Goal: Information Seeking & Learning: Compare options

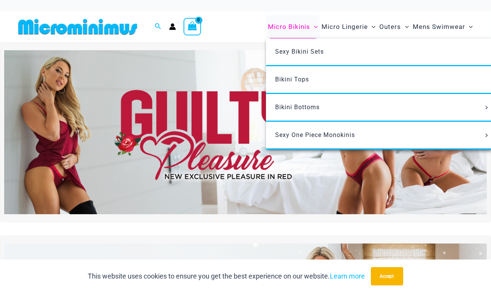
click at [275, 24] on span "Micro Bikinis" at bounding box center [289, 26] width 42 height 19
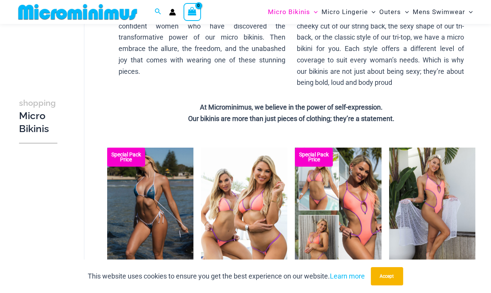
scroll to position [136, 0]
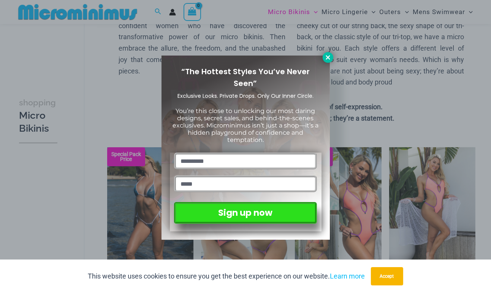
click at [328, 58] on icon at bounding box center [328, 57] width 4 height 4
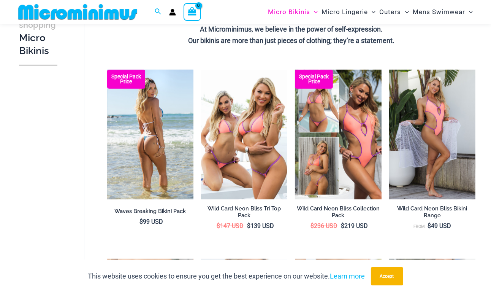
scroll to position [219, 0]
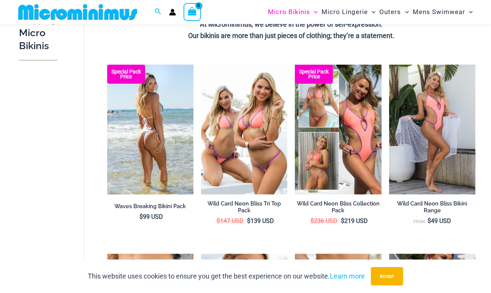
click at [149, 203] on h2 "Waves Breaking Bikini Pack" at bounding box center [150, 205] width 86 height 7
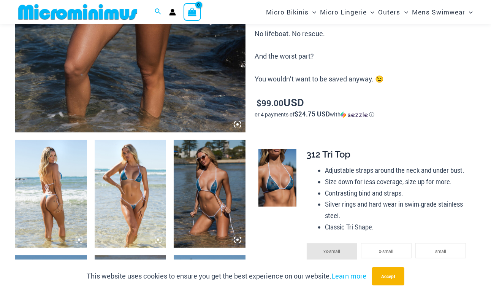
scroll to position [279, 0]
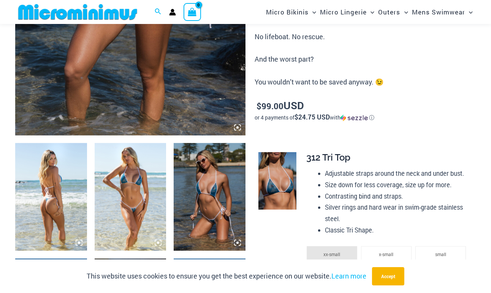
click at [134, 187] on img at bounding box center [131, 197] width 72 height 108
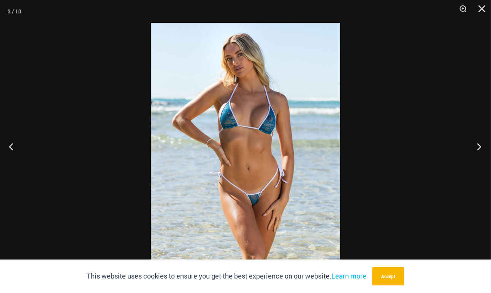
click at [475, 165] on button "Next" at bounding box center [476, 146] width 28 height 38
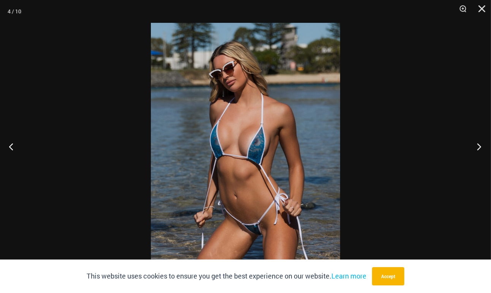
click at [475, 165] on button "Next" at bounding box center [476, 146] width 28 height 38
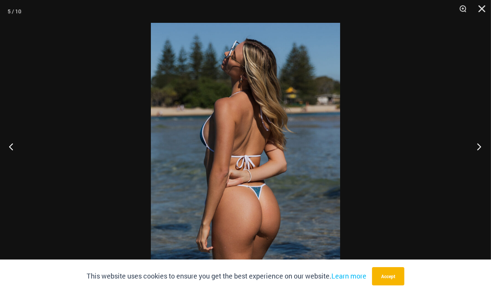
click at [475, 165] on button "Next" at bounding box center [476, 146] width 28 height 38
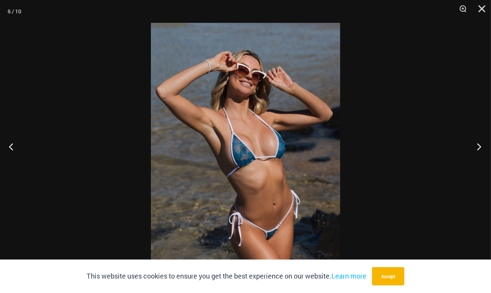
click at [475, 165] on button "Next" at bounding box center [476, 146] width 28 height 38
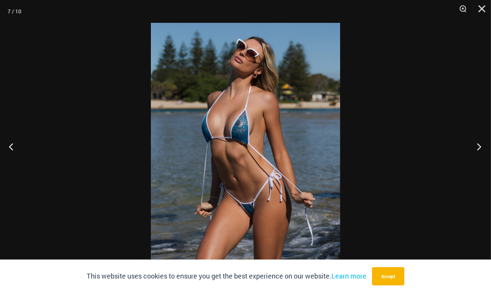
click at [475, 165] on button "Next" at bounding box center [476, 146] width 28 height 38
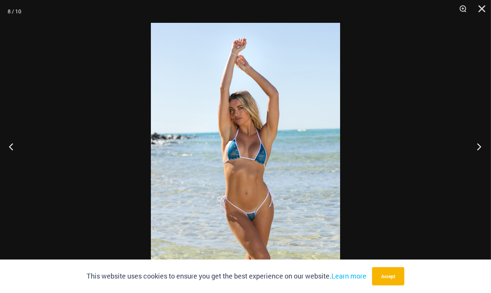
click at [475, 165] on button "Next" at bounding box center [476, 146] width 28 height 38
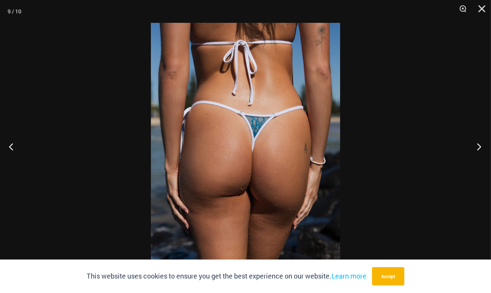
click at [475, 165] on button "Next" at bounding box center [476, 146] width 28 height 38
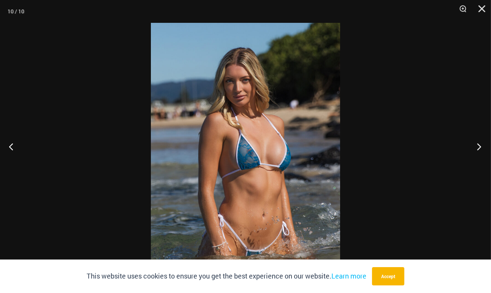
click at [475, 165] on button "Next" at bounding box center [476, 146] width 28 height 38
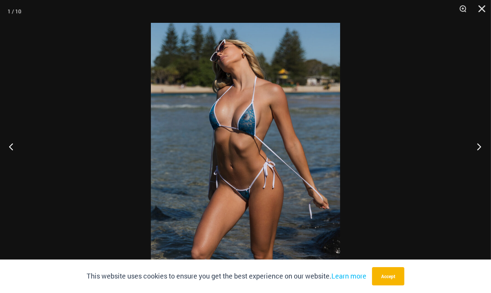
click at [475, 165] on button "Next" at bounding box center [476, 146] width 28 height 38
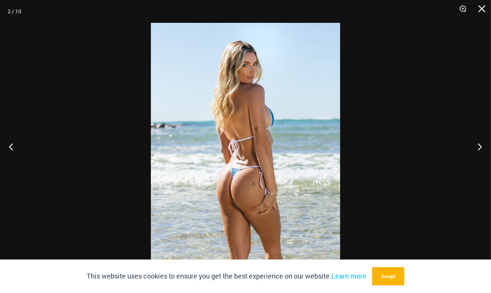
click at [433, 130] on div at bounding box center [245, 146] width 491 height 293
click at [408, 126] on div at bounding box center [245, 146] width 491 height 293
click at [481, 9] on button "Close" at bounding box center [479, 11] width 19 height 23
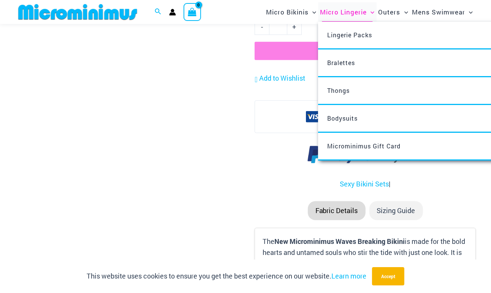
scroll to position [839, 0]
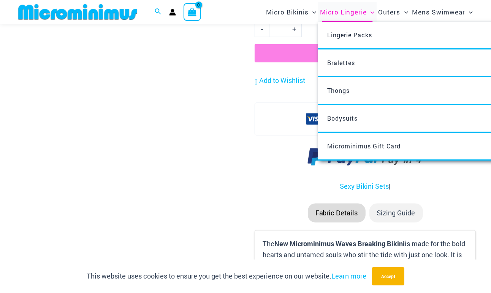
click at [337, 13] on span "Micro Lingerie" at bounding box center [343, 11] width 47 height 19
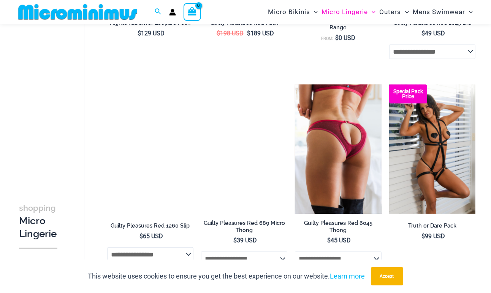
scroll to position [259, 0]
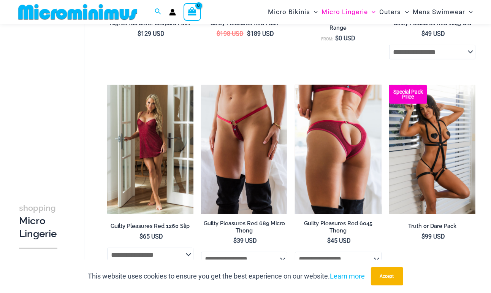
click at [313, 228] on h2 "Guilty Pleasures Red 6045 Thong" at bounding box center [338, 227] width 86 height 14
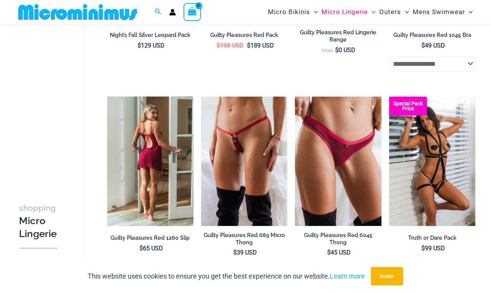
scroll to position [245, 0]
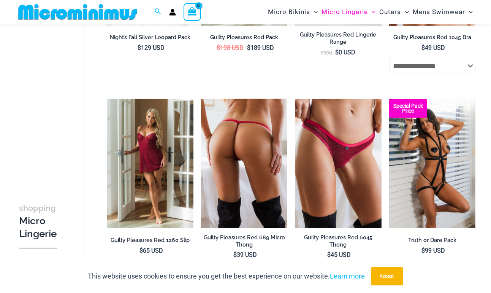
click at [246, 183] on img at bounding box center [244, 164] width 86 height 130
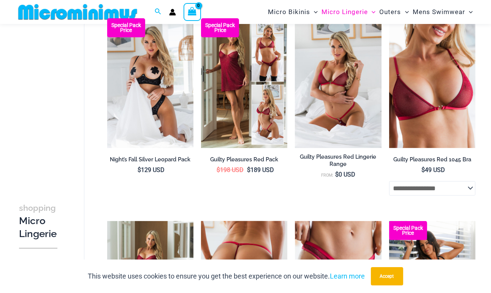
scroll to position [126, 0]
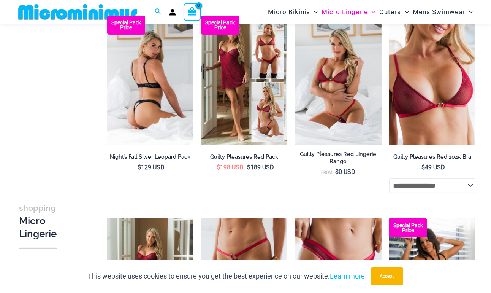
click at [146, 157] on h2 "Night’s Fall Silver Leopard Pack" at bounding box center [150, 156] width 86 height 7
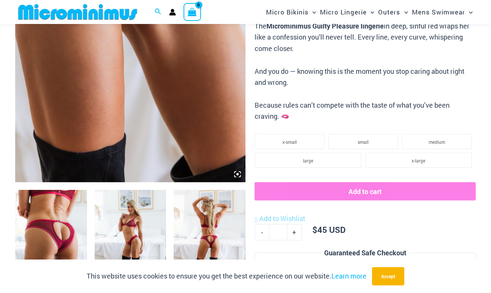
scroll to position [253, 0]
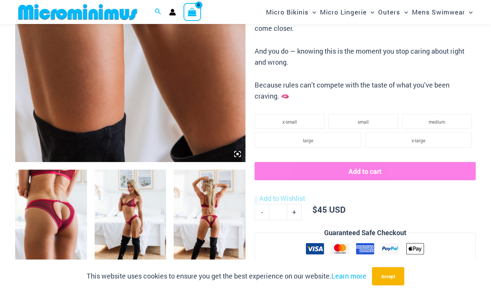
click at [62, 214] on img at bounding box center [51, 223] width 72 height 108
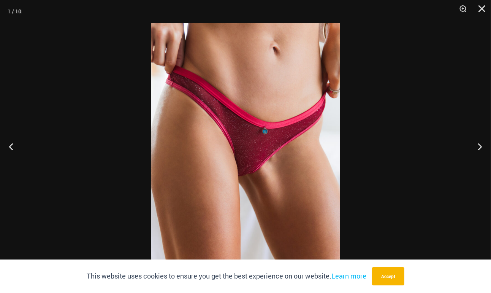
click at [392, 180] on div at bounding box center [245, 146] width 491 height 293
click at [482, 10] on button "Close" at bounding box center [479, 11] width 19 height 23
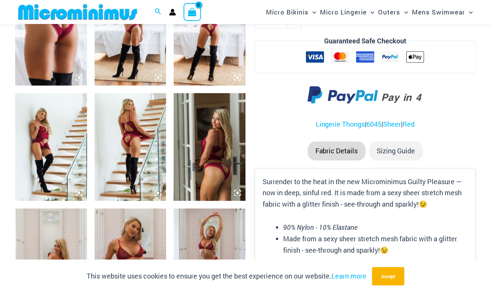
scroll to position [444, 0]
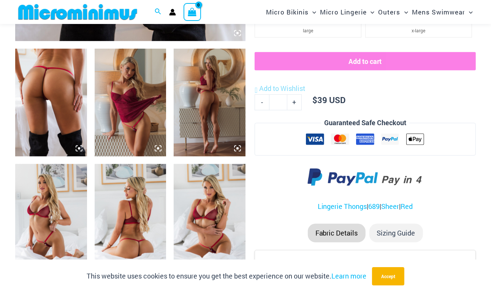
scroll to position [373, 0]
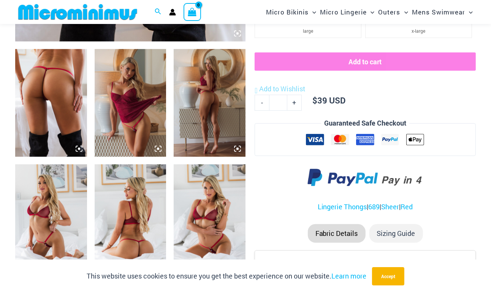
click at [140, 136] on img at bounding box center [131, 103] width 72 height 108
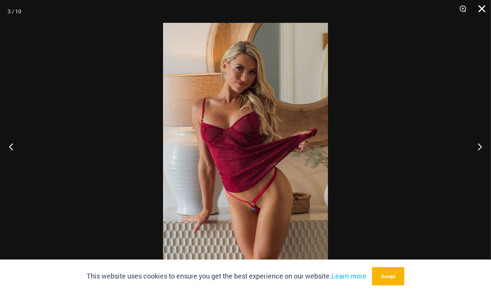
click at [482, 16] on button "Close" at bounding box center [479, 11] width 19 height 23
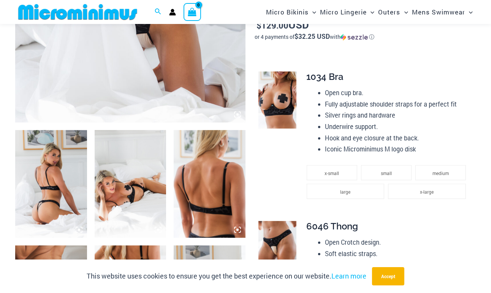
scroll to position [288, 0]
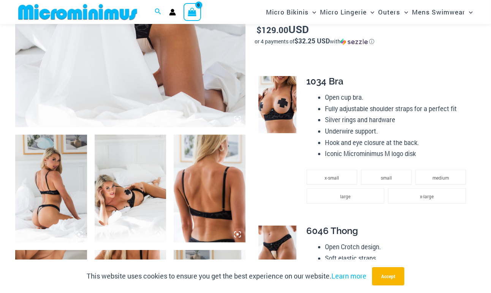
click at [61, 166] on img at bounding box center [51, 188] width 72 height 108
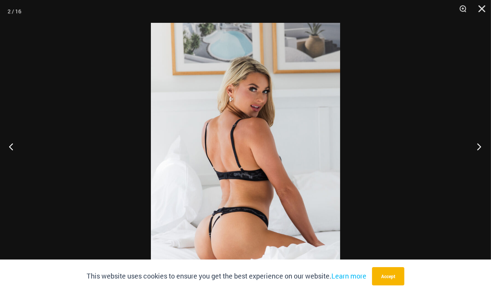
click at [478, 164] on button "Next" at bounding box center [476, 146] width 28 height 38
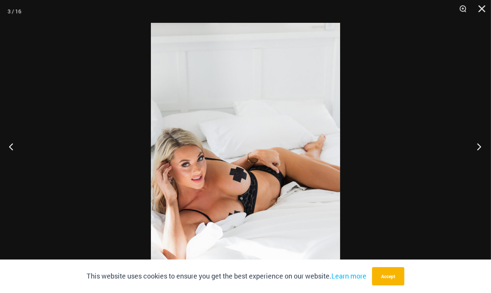
click at [478, 164] on button "Next" at bounding box center [476, 146] width 28 height 38
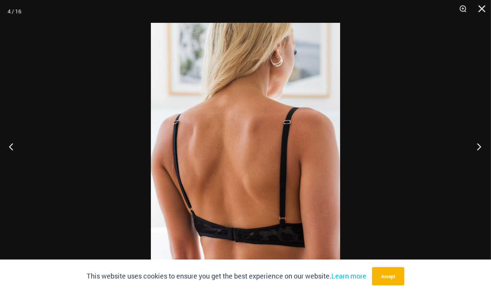
click at [478, 164] on button "Next" at bounding box center [476, 146] width 28 height 38
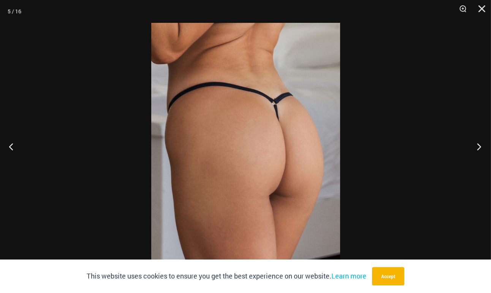
click at [478, 164] on button "Next" at bounding box center [476, 146] width 28 height 38
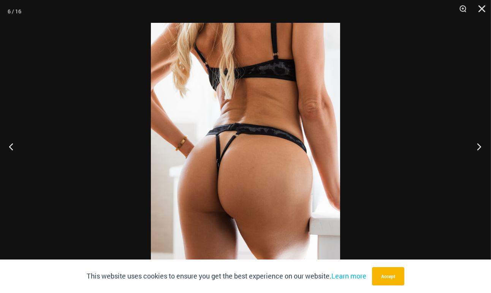
click at [478, 164] on button "Next" at bounding box center [476, 146] width 28 height 38
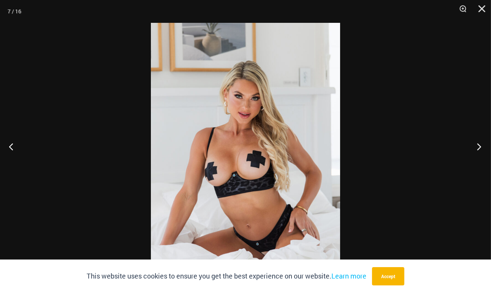
click at [478, 164] on button "Next" at bounding box center [476, 146] width 28 height 38
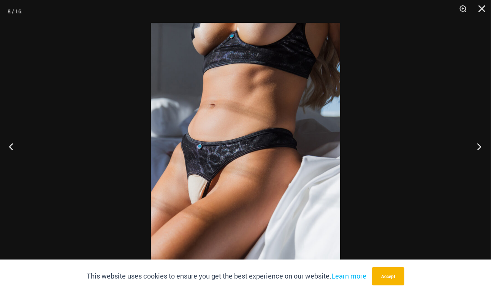
click at [478, 164] on button "Next" at bounding box center [476, 146] width 28 height 38
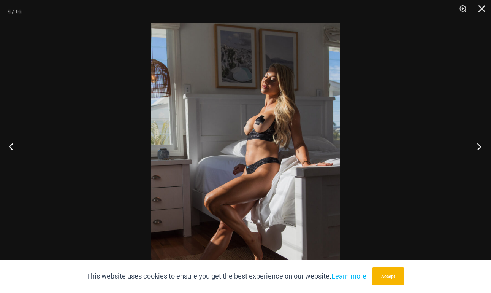
click at [478, 164] on button "Next" at bounding box center [476, 146] width 28 height 38
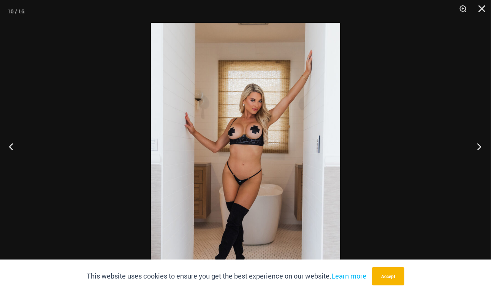
click at [478, 164] on button "Next" at bounding box center [476, 146] width 28 height 38
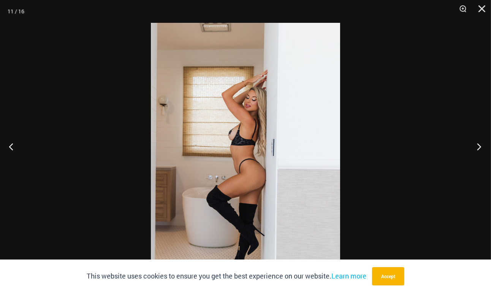
click at [478, 164] on button "Next" at bounding box center [476, 146] width 28 height 38
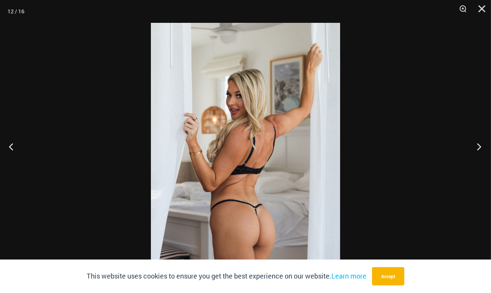
click at [478, 164] on button "Next" at bounding box center [476, 146] width 28 height 38
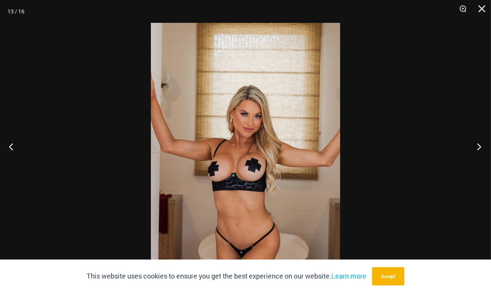
click at [478, 164] on button "Next" at bounding box center [476, 146] width 28 height 38
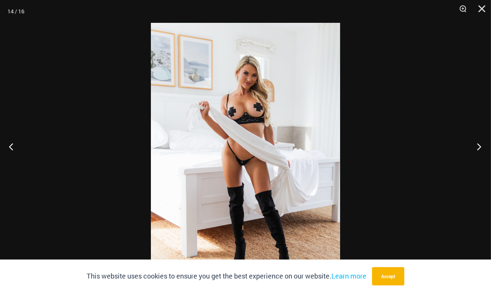
click at [478, 164] on button "Next" at bounding box center [476, 146] width 28 height 38
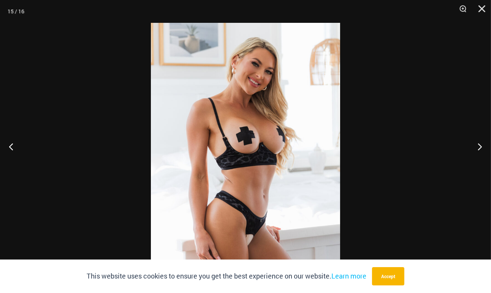
click at [429, 133] on div at bounding box center [245, 146] width 491 height 293
click at [471, 19] on button "Close" at bounding box center [479, 11] width 19 height 23
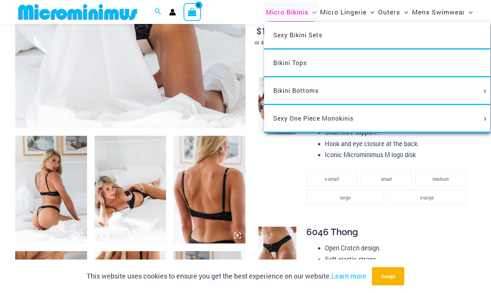
scroll to position [291, 0]
